Goal: Navigation & Orientation: Find specific page/section

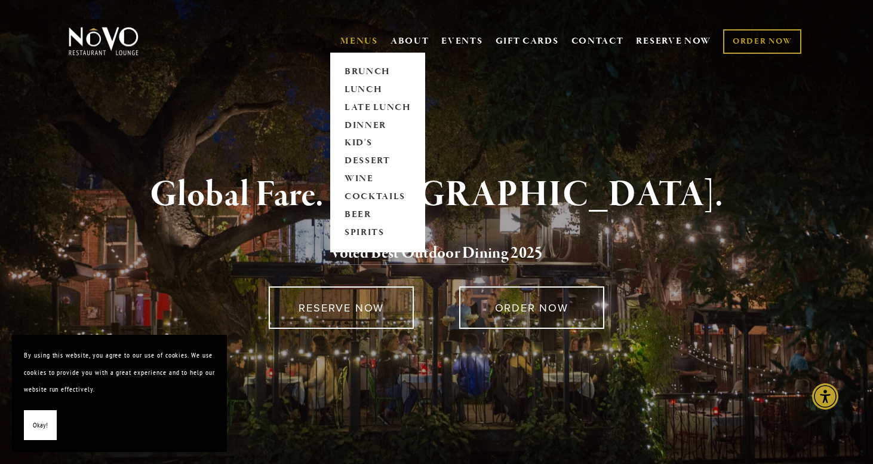
click at [353, 39] on link "MENUS" at bounding box center [360, 41] width 38 height 12
click at [364, 125] on link "DINNER" at bounding box center [378, 126] width 75 height 18
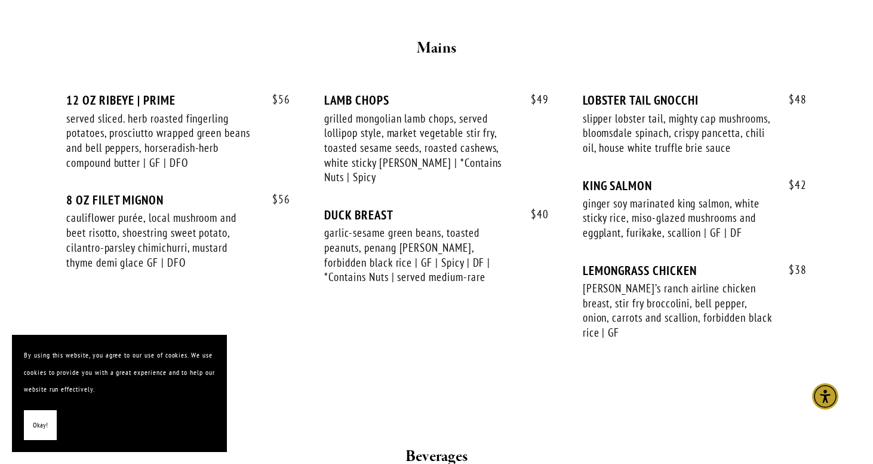
scroll to position [1990, 0]
